Goal: Task Accomplishment & Management: Manage account settings

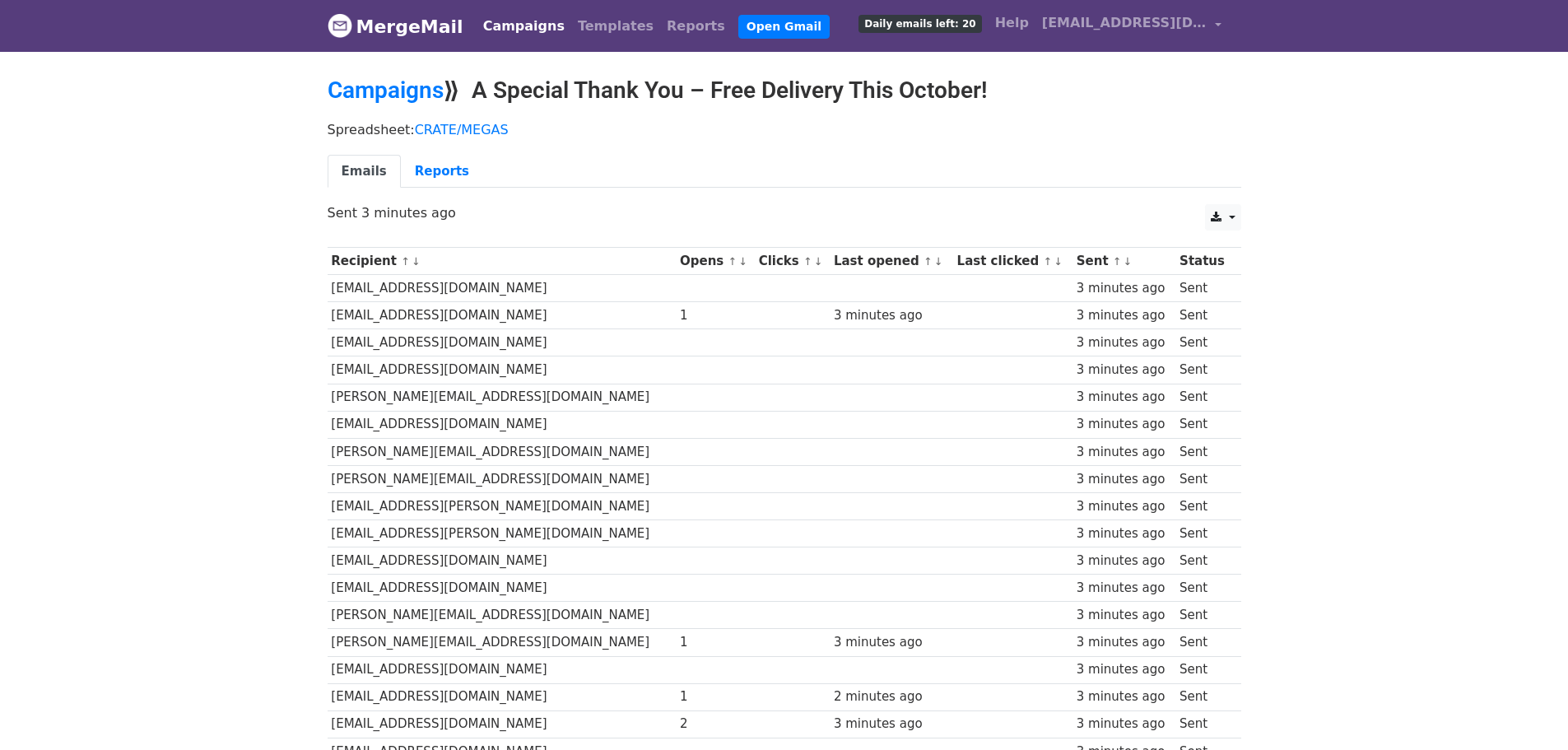
click at [514, 32] on link "Campaigns" at bounding box center [523, 26] width 95 height 33
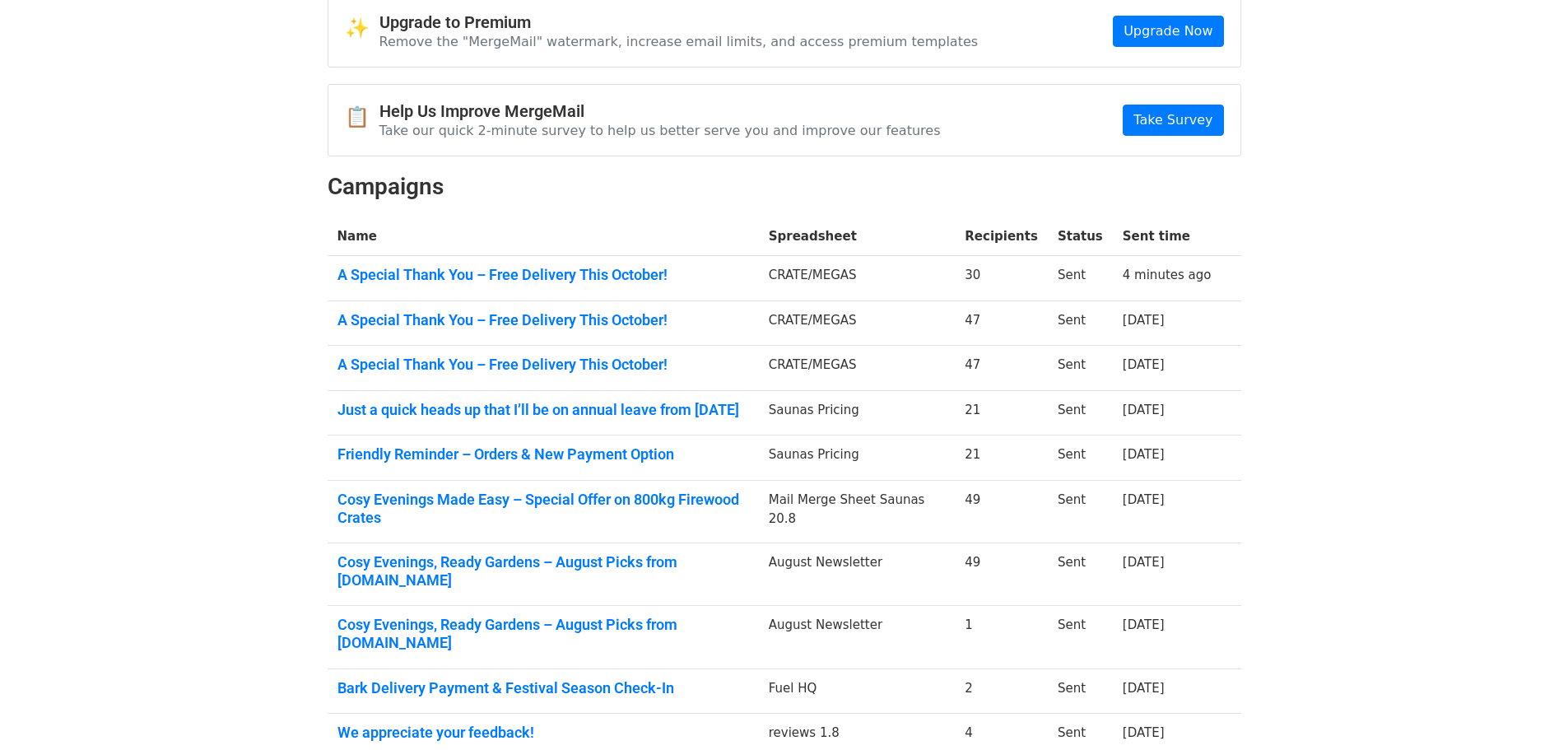
scroll to position [83, 0]
click at [558, 360] on link "A Special Thank You – Free Delivery This October!" at bounding box center [543, 363] width 411 height 18
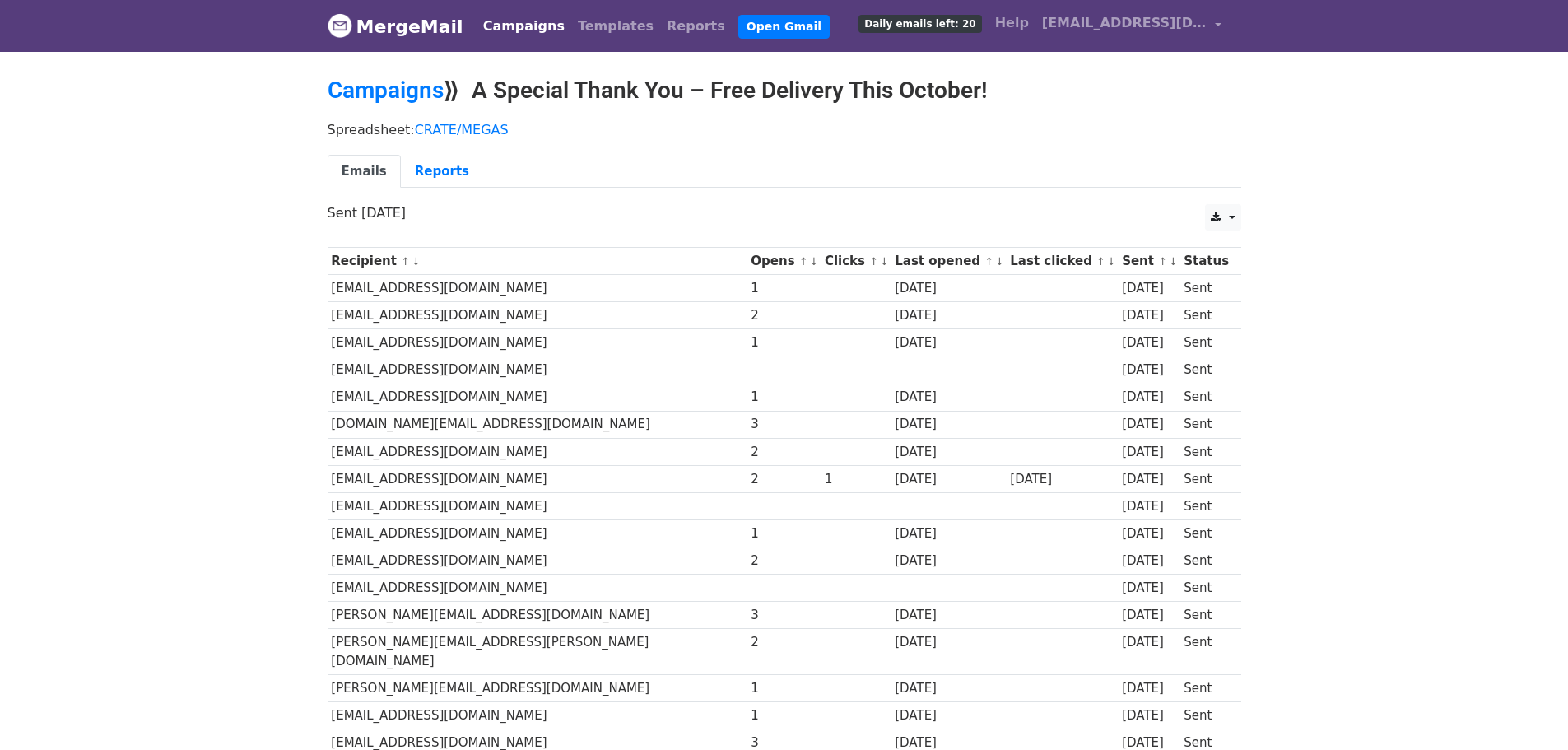
click at [536, 23] on link "Campaigns" at bounding box center [523, 26] width 95 height 33
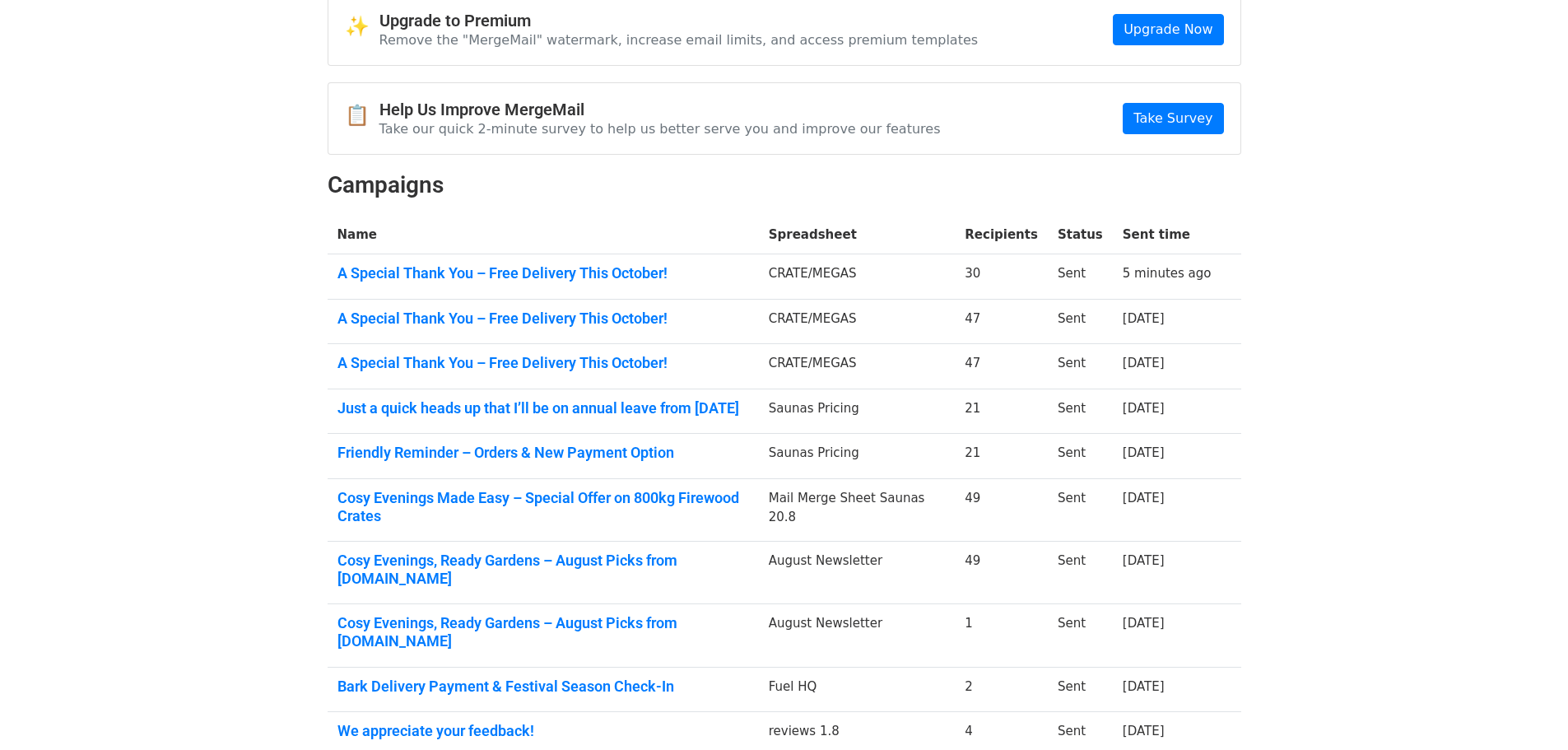
scroll to position [83, 0]
click at [501, 322] on link "A Special Thank You – Free Delivery This October!" at bounding box center [543, 319] width 411 height 18
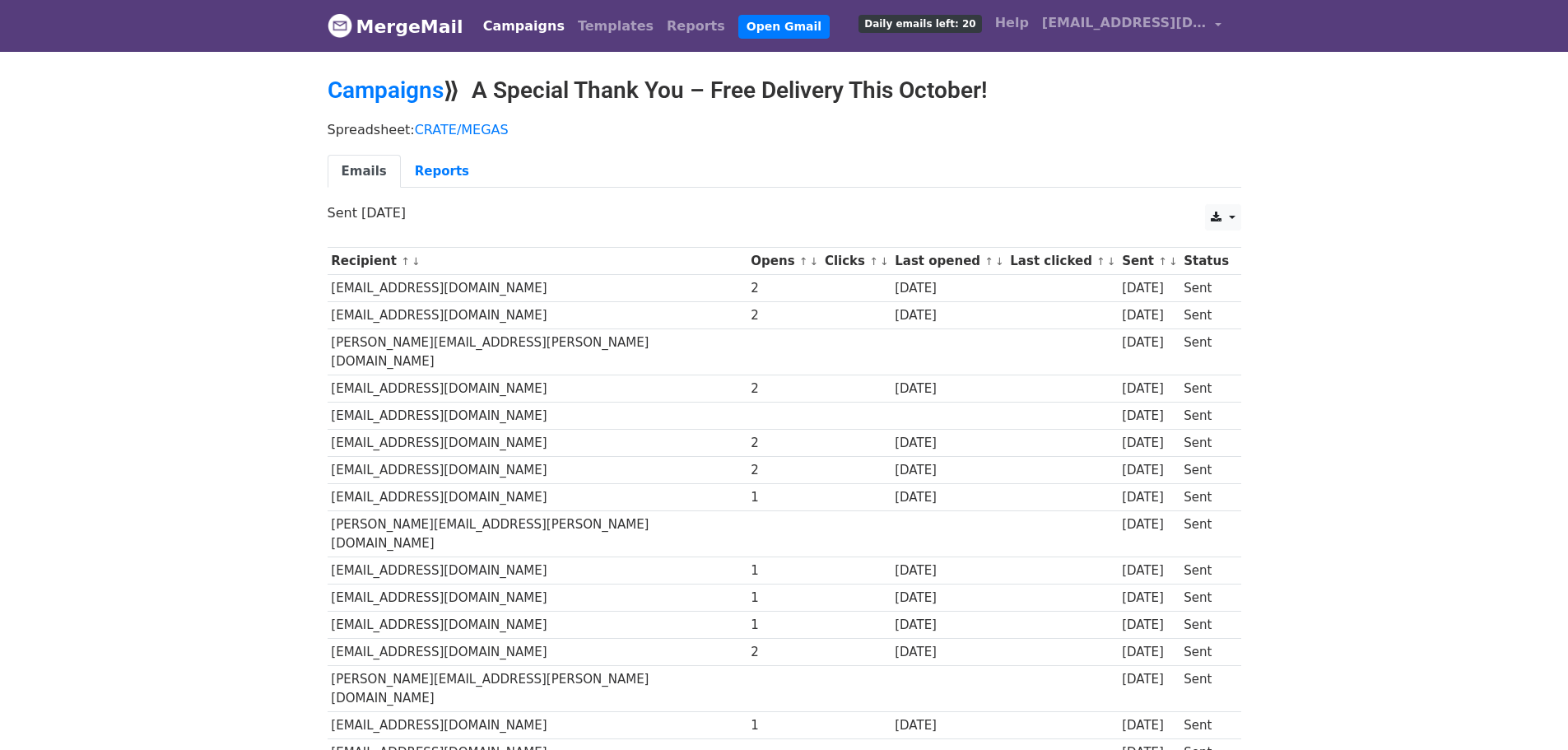
click at [513, 31] on link "Campaigns" at bounding box center [523, 26] width 95 height 33
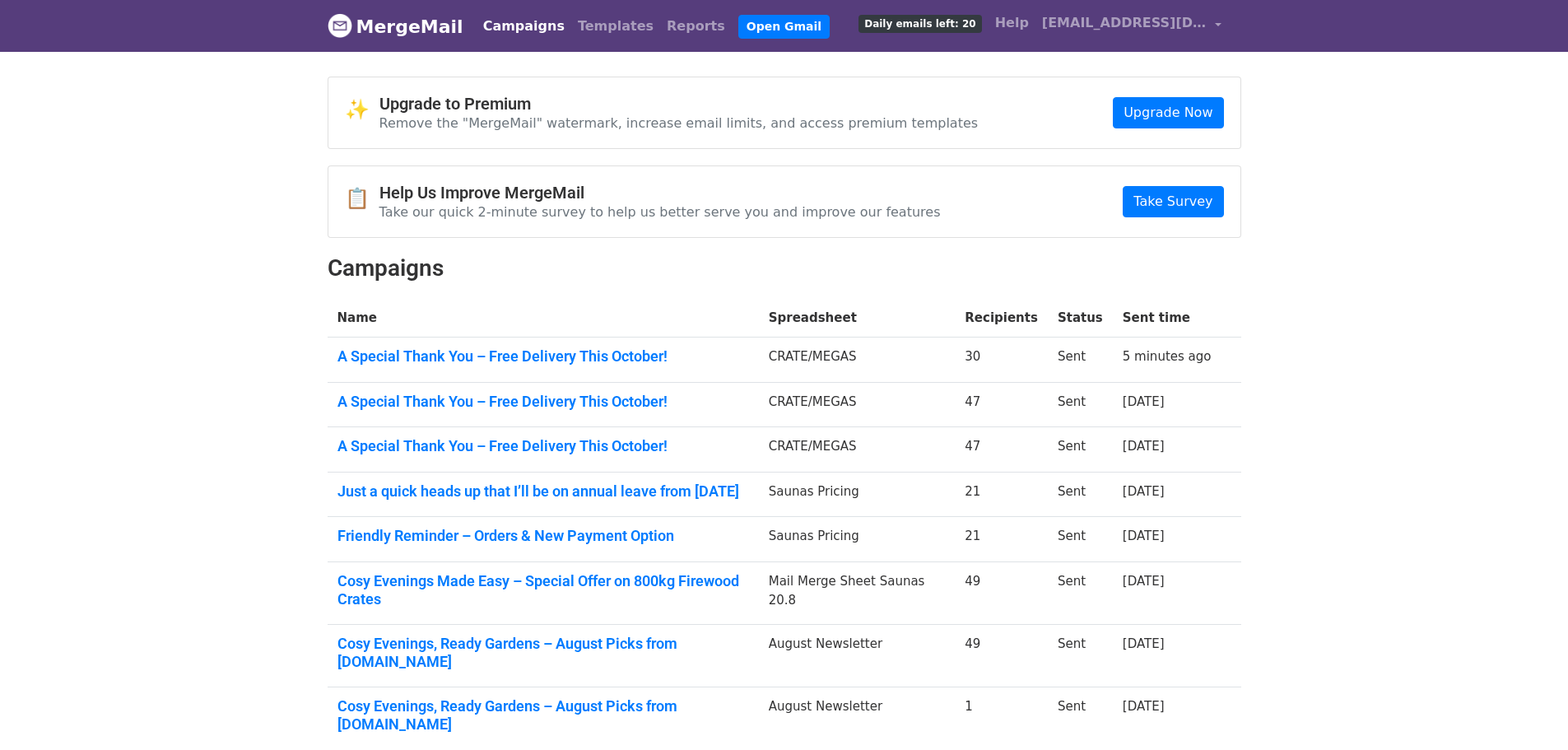
click at [486, 356] on link "A Special Thank You – Free Delivery This October!" at bounding box center [543, 356] width 411 height 18
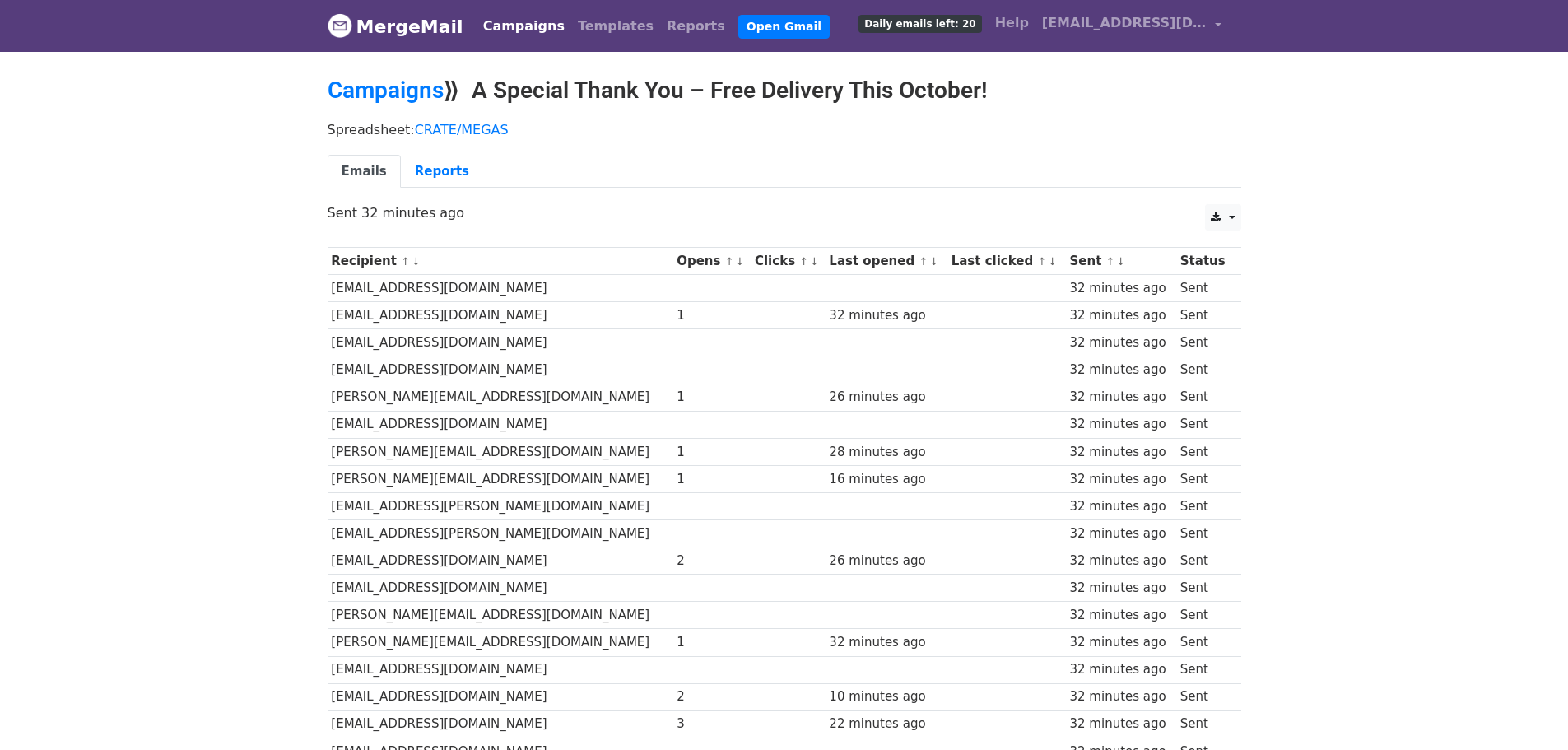
click at [508, 21] on link "Campaigns" at bounding box center [523, 26] width 95 height 33
